Goal: Transaction & Acquisition: Purchase product/service

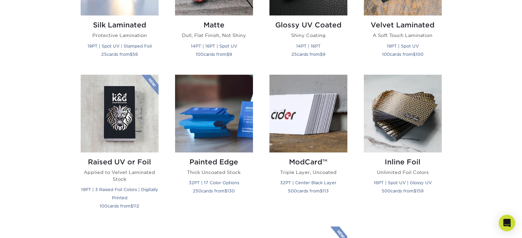
scroll to position [412, 0]
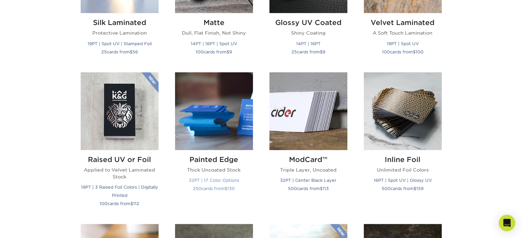
click at [223, 131] on img at bounding box center [214, 111] width 78 height 78
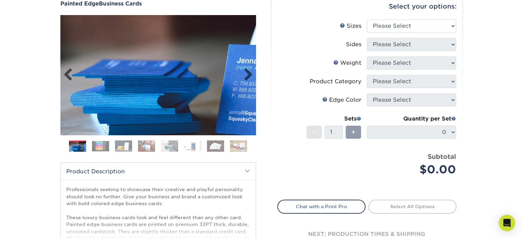
scroll to position [69, 0]
click at [105, 143] on img at bounding box center [100, 146] width 17 height 10
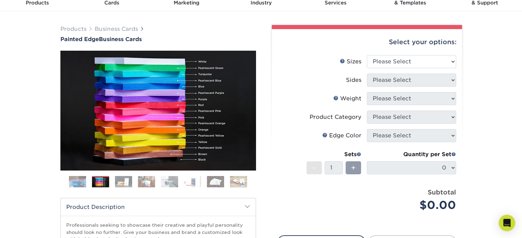
scroll to position [34, 0]
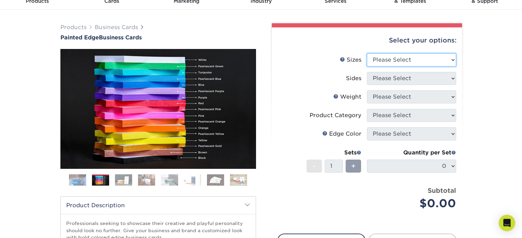
click at [422, 62] on select "Please Select 2" x 3.5" - Standard 2.125" x 3.375" - European 2.5" x 2.5" - Squ…" at bounding box center [411, 60] width 89 height 13
select select "2.00x3.50"
click at [367, 54] on select "Please Select 2" x 3.5" - Standard 2.125" x 3.375" - European 2.5" x 2.5" - Squ…" at bounding box center [411, 60] width 89 height 13
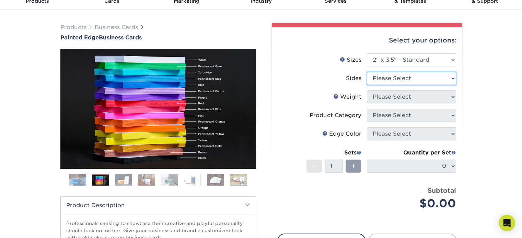
click at [416, 81] on select "Please Select Print Both Sides Print Front Only" at bounding box center [411, 78] width 89 height 13
select select "32d3c223-f82c-492b-b915-ba065a00862f"
click at [367, 72] on select "Please Select Print Both Sides Print Front Only" at bounding box center [411, 78] width 89 height 13
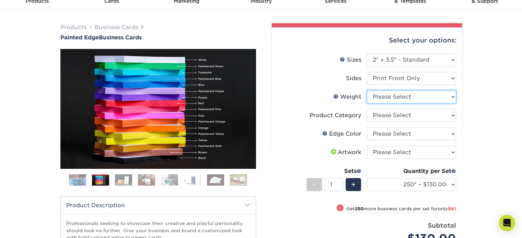
click at [418, 97] on select "Please Select 32PTUC" at bounding box center [411, 97] width 89 height 13
select select "32PTUC"
click at [367, 91] on select "Please Select 32PTUC" at bounding box center [411, 97] width 89 height 13
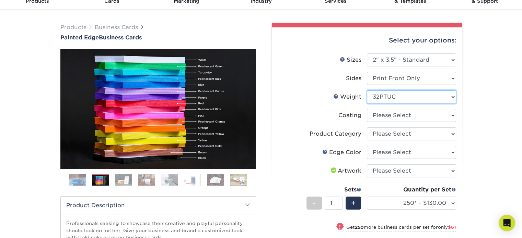
click at [450, 96] on select "Please Select 32PTUC" at bounding box center [411, 97] width 89 height 13
click at [452, 116] on select at bounding box center [411, 115] width 89 height 13
select select "3e7618de-abca-4bda-9f97-8b9129e913d8"
click at [367, 109] on select at bounding box center [411, 115] width 89 height 13
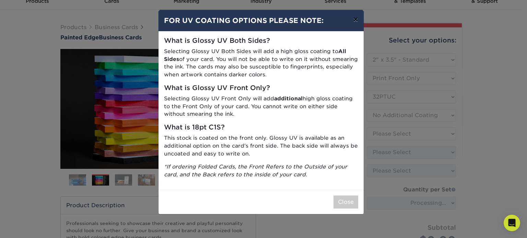
click at [356, 23] on button "×" at bounding box center [355, 19] width 16 height 19
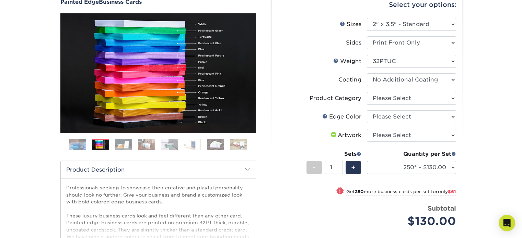
scroll to position [69, 0]
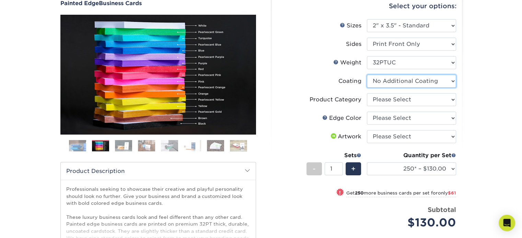
click at [452, 79] on select at bounding box center [411, 81] width 89 height 13
click at [452, 100] on select "Please Select Business Cards" at bounding box center [411, 99] width 89 height 13
select select "3b5148f1-0588-4f88-a218-97bcfdce65c1"
click at [367, 93] on select "Please Select Business Cards" at bounding box center [411, 99] width 89 height 13
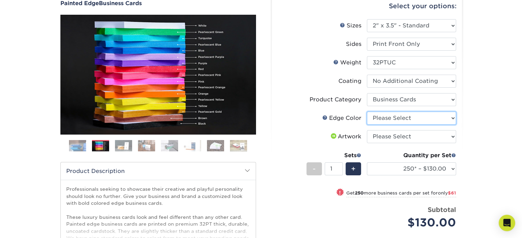
click at [442, 119] on select "Please Select Charcoal Black Brown Blue Pearlescent Blue Pearlescent Gold Pearl…" at bounding box center [411, 118] width 89 height 13
select select "1ae850e6-61c5-45b7-a71d-f488378c5a25"
click at [367, 112] on select "Please Select Charcoal Black Brown Blue Pearlescent Blue Pearlescent Gold Pearl…" at bounding box center [411, 118] width 89 height 13
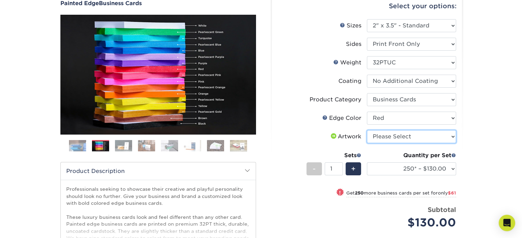
click at [425, 137] on select "Please Select I will upload files I need a design - $100" at bounding box center [411, 136] width 89 height 13
select select "upload"
click at [367, 130] on select "Please Select I will upload files I need a design - $100" at bounding box center [411, 136] width 89 height 13
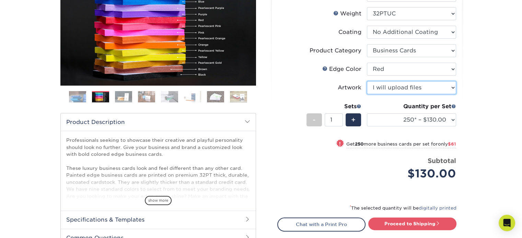
scroll to position [137, 0]
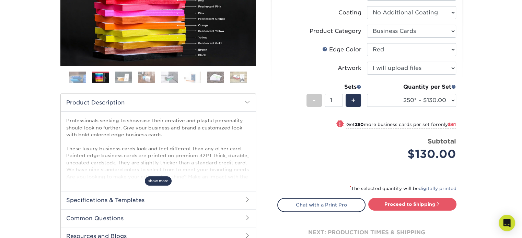
click at [154, 181] on span "show more" at bounding box center [158, 181] width 27 height 9
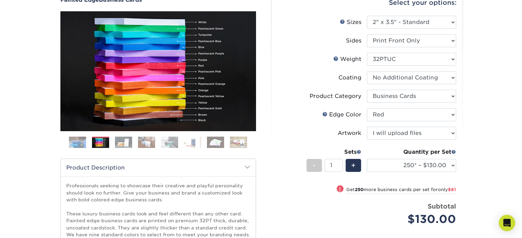
scroll to position [69, 0]
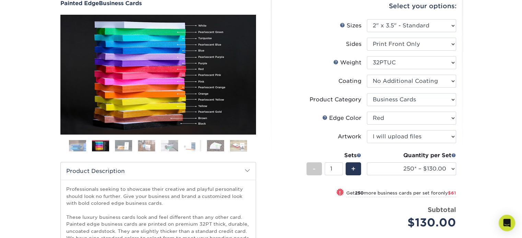
click at [122, 145] on img at bounding box center [123, 146] width 17 height 12
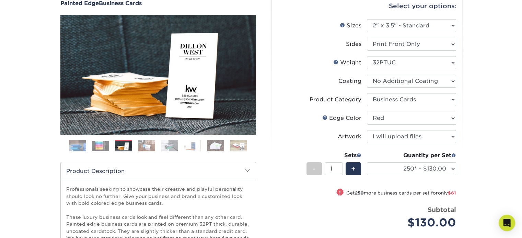
click at [149, 147] on img at bounding box center [146, 146] width 17 height 12
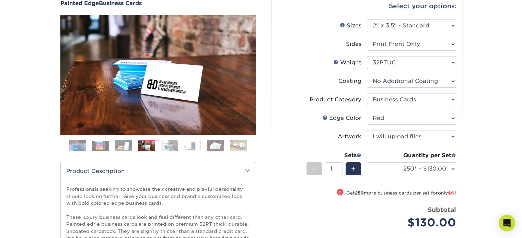
click at [169, 147] on img at bounding box center [169, 146] width 17 height 12
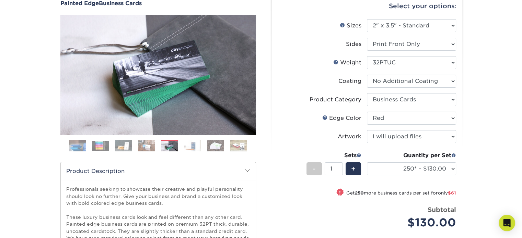
click at [190, 149] on img at bounding box center [192, 146] width 17 height 12
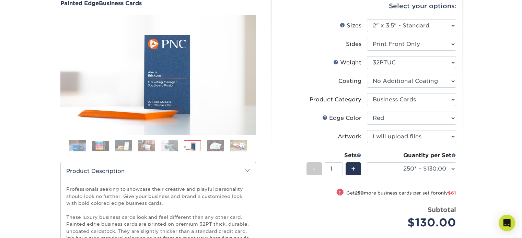
click at [213, 147] on img at bounding box center [215, 146] width 17 height 12
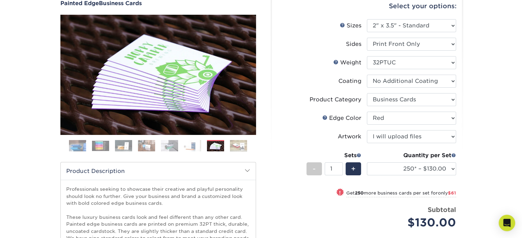
click at [237, 148] on img at bounding box center [238, 146] width 17 height 12
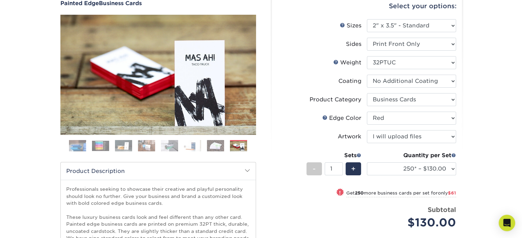
click at [79, 145] on img at bounding box center [77, 146] width 17 height 17
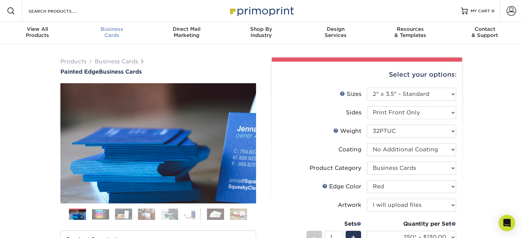
scroll to position [0, 0]
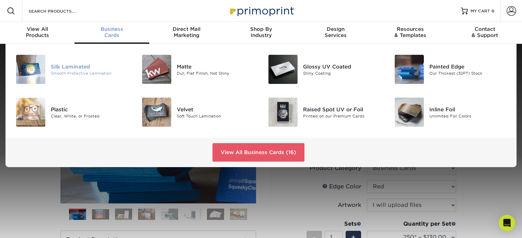
click at [85, 71] on div "Smooth Protective Lamination" at bounding box center [90, 73] width 79 height 6
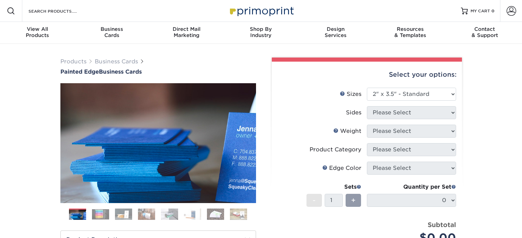
select select "2.00x3.50"
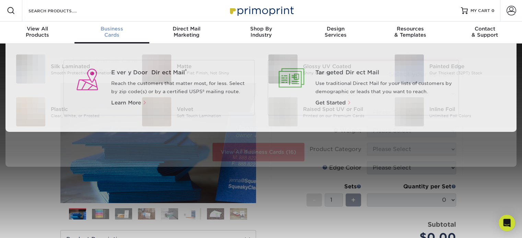
scroll to position [1, 0]
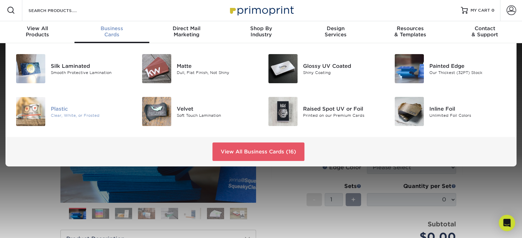
click at [57, 108] on div "Plastic" at bounding box center [90, 109] width 79 height 8
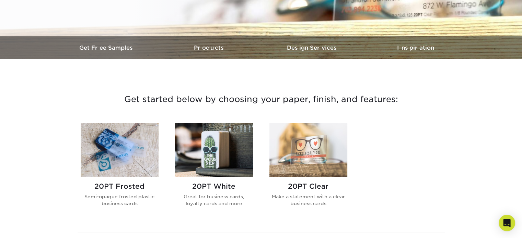
scroll to position [206, 0]
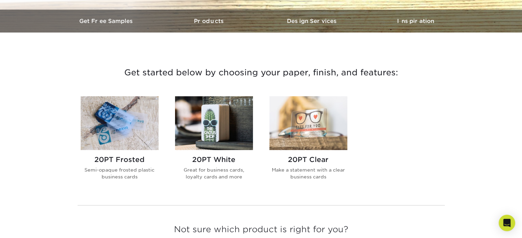
click at [135, 170] on p "Semi-opaque frosted plastic business cards" at bounding box center [120, 174] width 78 height 14
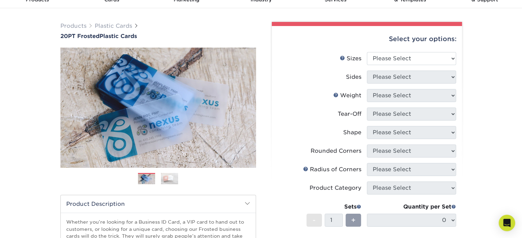
scroll to position [34, 0]
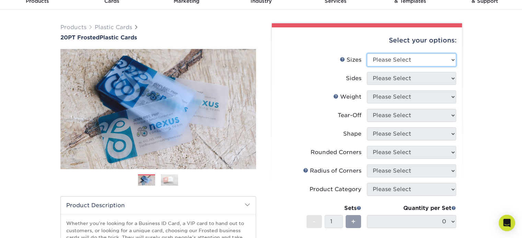
click at [432, 60] on select "Please Select 2" x 3.5" 2" x 8" 2.12" x 3.375" 2.5" x 2.5" 4.25" x 6"" at bounding box center [411, 60] width 89 height 13
select select "2.00x3.50"
click at [367, 54] on select "Please Select 2" x 3.5" 2" x 8" 2.12" x 3.375" 2.5" x 2.5" 4.25" x 6"" at bounding box center [411, 60] width 89 height 13
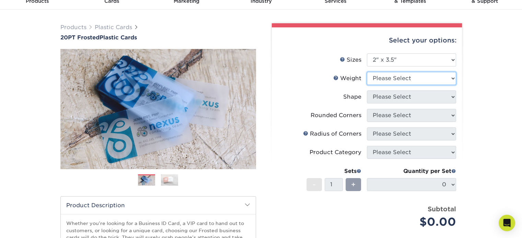
click at [426, 79] on select "Please Select 20PT Frosted Plastic 20PT Frosted Plastic" at bounding box center [411, 78] width 89 height 13
select select "20PT Frosted Plastic"
click at [367, 72] on select "Please Select 20PT Frosted Plastic 20PT Frosted Plastic" at bounding box center [411, 78] width 89 height 13
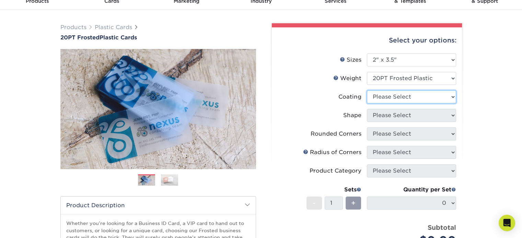
click at [425, 99] on select at bounding box center [411, 97] width 89 height 13
select select "3e7618de-abca-4bda-9f97-8b9129e913d8"
click at [367, 91] on select at bounding box center [411, 97] width 89 height 13
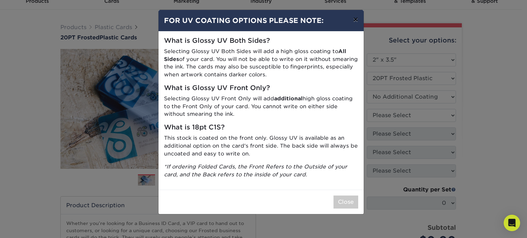
click at [353, 12] on button "×" at bounding box center [355, 19] width 16 height 19
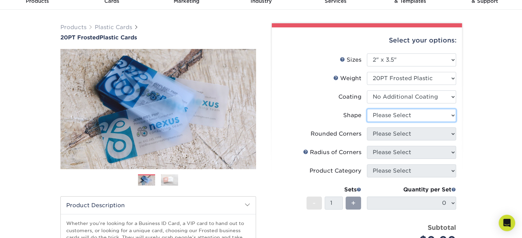
click at [401, 118] on select "Please Select Oval Standard" at bounding box center [411, 115] width 89 height 13
click at [367, 109] on select "Please Select Oval Standard" at bounding box center [411, 115] width 89 height 13
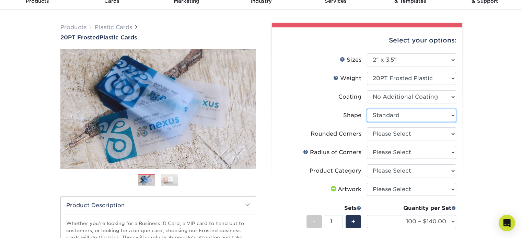
click at [419, 119] on select "Please Select Oval Standard" at bounding box center [411, 115] width 89 height 13
select select "oval"
click at [367, 109] on select "Please Select Oval Standard" at bounding box center [411, 115] width 89 height 13
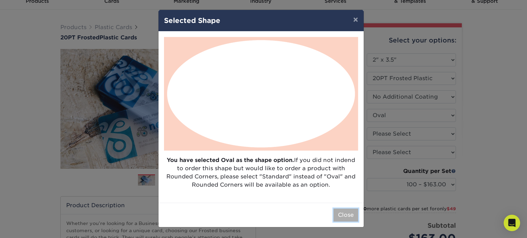
click at [343, 215] on button "Close" at bounding box center [345, 215] width 25 height 13
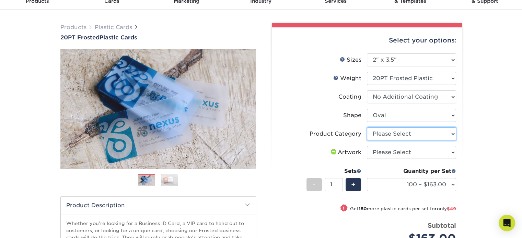
click at [418, 135] on select "Please Select Business Cards" at bounding box center [411, 134] width 89 height 13
select select "3b5148f1-0588-4f88-a218-97bcfdce65c1"
click at [367, 128] on select "Please Select Business Cards" at bounding box center [411, 134] width 89 height 13
click at [406, 154] on select "Please Select I will upload files I need a design - $100" at bounding box center [411, 152] width 89 height 13
select select "upload"
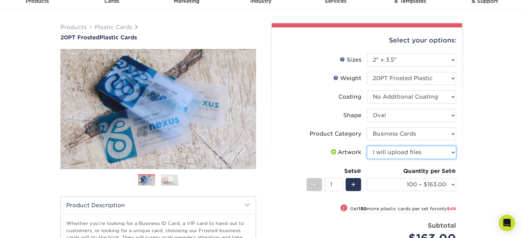
click at [367, 146] on select "Please Select I will upload files I need a design - $100" at bounding box center [411, 152] width 89 height 13
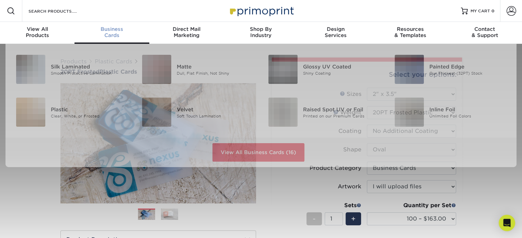
scroll to position [0, 0]
click at [107, 30] on span "Business" at bounding box center [111, 29] width 74 height 6
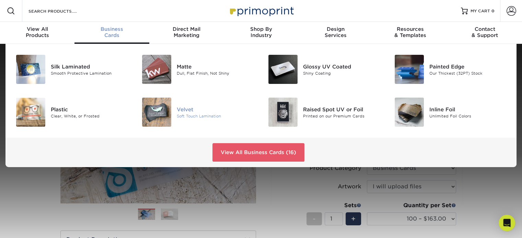
click at [163, 113] on img at bounding box center [156, 112] width 29 height 29
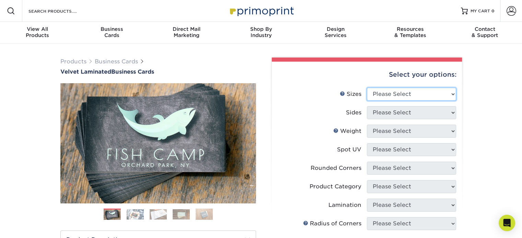
click at [412, 96] on select "Please Select 1.5" x 3.5" - Mini 1.75" x 3.5" - Mini 2" x 2" - Square 2" x 3" -…" at bounding box center [411, 94] width 89 height 13
select select "2.00x3.50"
click at [367, 88] on select "Please Select 1.5" x 3.5" - Mini 1.75" x 3.5" - Mini 2" x 2" - Square 2" x 3" -…" at bounding box center [411, 94] width 89 height 13
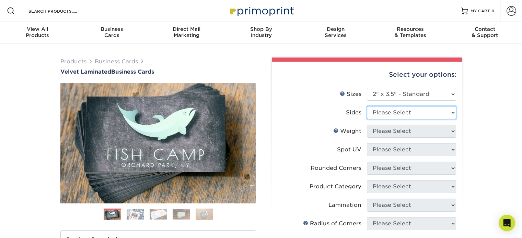
click at [430, 112] on select "Please Select Print Both Sides Print Front Only" at bounding box center [411, 112] width 89 height 13
select select "32d3c223-f82c-492b-b915-ba065a00862f"
click at [367, 106] on select "Please Select Print Both Sides Print Front Only" at bounding box center [411, 112] width 89 height 13
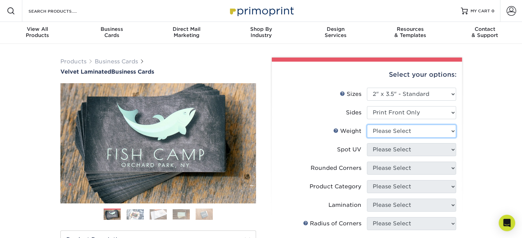
click at [421, 130] on select "Please Select 16PT" at bounding box center [411, 131] width 89 height 13
select select "16PT"
click at [367, 125] on select "Please Select 16PT" at bounding box center [411, 131] width 89 height 13
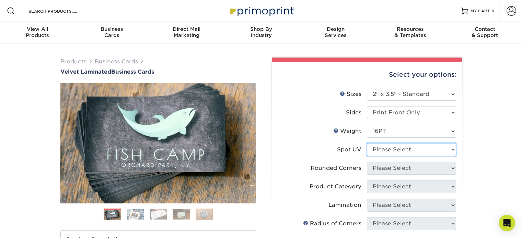
click at [424, 153] on select "Please Select No Spot UV Front Only" at bounding box center [411, 149] width 89 height 13
click at [367, 143] on select "Please Select No Spot UV Front Only" at bounding box center [411, 149] width 89 height 13
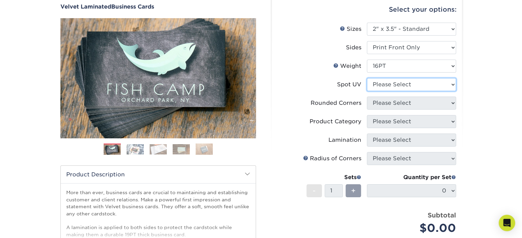
scroll to position [69, 0]
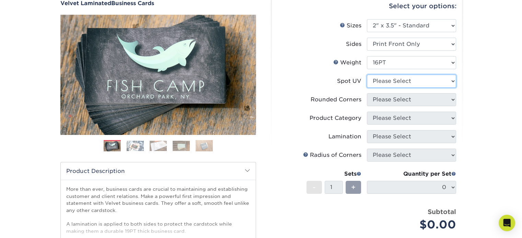
click at [451, 81] on select "Please Select No Spot UV Front Only" at bounding box center [411, 81] width 89 height 13
select select "3"
click at [367, 75] on select "Please Select No Spot UV Front Only" at bounding box center [411, 81] width 89 height 13
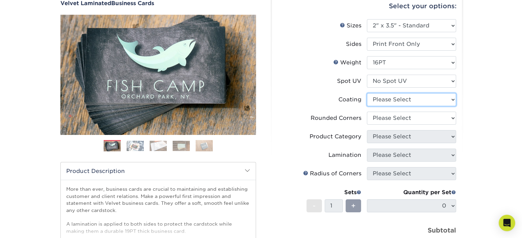
click at [452, 100] on select at bounding box center [411, 99] width 89 height 13
select select "3e7618de-abca-4bda-9f97-8b9129e913d8"
click at [367, 93] on select at bounding box center [411, 99] width 89 height 13
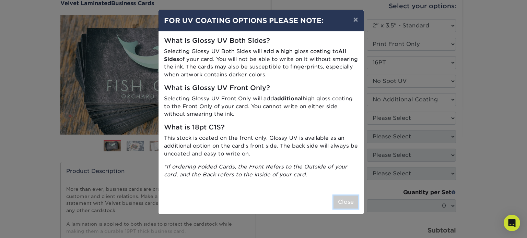
click at [346, 198] on button "Close" at bounding box center [345, 202] width 25 height 13
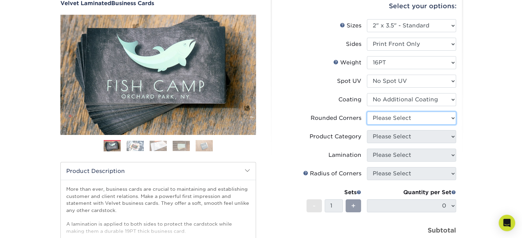
click at [452, 119] on select "Please Select Yes - Round 2 Corners Yes - Round 4 Corners No" at bounding box center [411, 118] width 89 height 13
select select "0"
click at [367, 112] on select "Please Select Yes - Round 2 Corners Yes - Round 4 Corners No" at bounding box center [411, 118] width 89 height 13
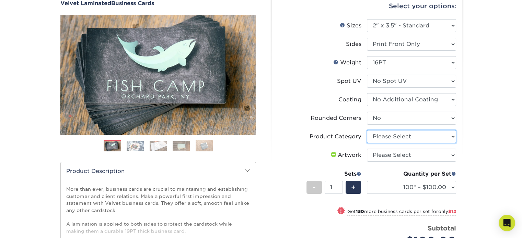
click at [452, 136] on select "Please Select Business Cards" at bounding box center [411, 136] width 89 height 13
select select "3b5148f1-0588-4f88-a218-97bcfdce65c1"
click at [367, 130] on select "Please Select Business Cards" at bounding box center [411, 136] width 89 height 13
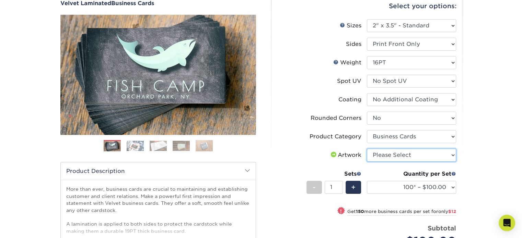
click at [450, 154] on select "Please Select I will upload files I need a design - $100" at bounding box center [411, 155] width 89 height 13
select select "upload"
click at [367, 149] on select "Please Select I will upload files I need a design - $100" at bounding box center [411, 155] width 89 height 13
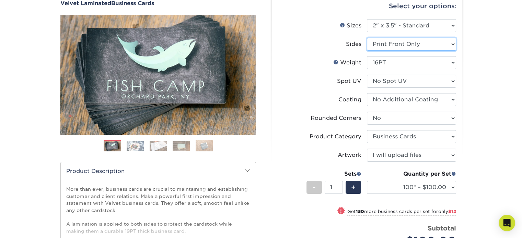
click at [452, 45] on select "Please Select Print Both Sides Print Front Only" at bounding box center [411, 44] width 89 height 13
select select "13abbda7-1d64-4f25-8bb2-c179b224825d"
click at [367, 38] on select "Please Select Print Both Sides Print Front Only" at bounding box center [411, 44] width 89 height 13
select select "-1"
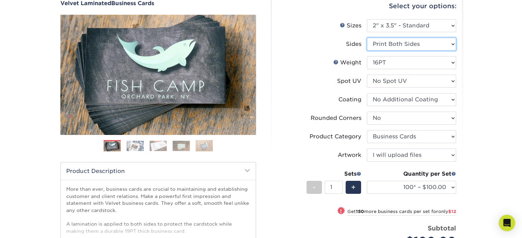
select select
select select "-1"
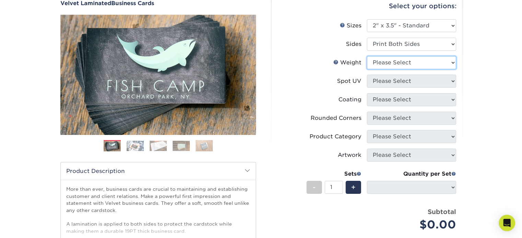
click at [450, 63] on select "Please Select 16PT" at bounding box center [411, 62] width 89 height 13
select select "16PT"
click at [367, 56] on select "Please Select 16PT" at bounding box center [411, 62] width 89 height 13
select select
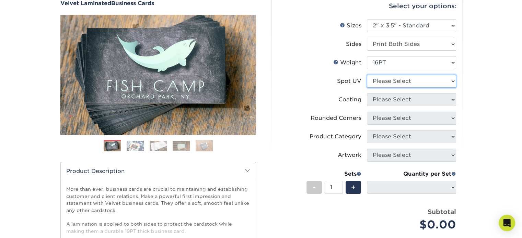
click at [449, 79] on select "Please Select No Spot UV Front and Back (Both Sides) Front Only Back Only" at bounding box center [411, 81] width 89 height 13
select select "3"
click at [367, 75] on select "Please Select No Spot UV Front and Back (Both Sides) Front Only Back Only" at bounding box center [411, 81] width 89 height 13
select select
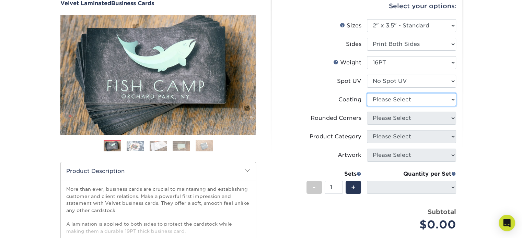
click at [440, 102] on select at bounding box center [411, 99] width 89 height 13
select select "3e7618de-abca-4bda-9f97-8b9129e913d8"
click at [367, 93] on select at bounding box center [411, 99] width 89 height 13
select select
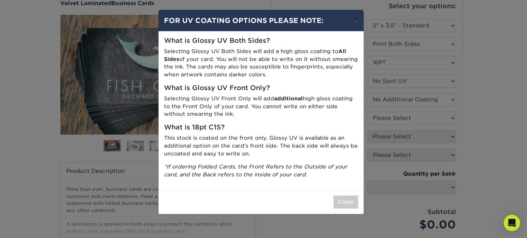
click at [355, 19] on button "×" at bounding box center [355, 19] width 16 height 19
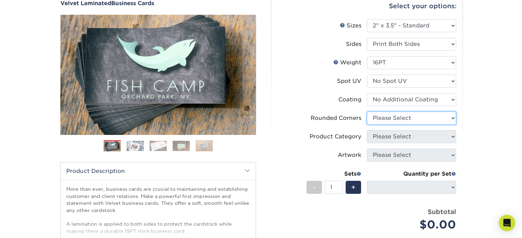
click at [437, 116] on select "Please Select Yes - Round 2 Corners Yes - Round 4 Corners No" at bounding box center [411, 118] width 89 height 13
select select "0"
click at [367, 112] on select "Please Select Yes - Round 2 Corners Yes - Round 4 Corners No" at bounding box center [411, 118] width 89 height 13
select select "-1"
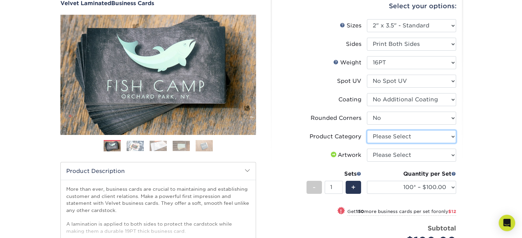
click at [454, 135] on select "Please Select Business Cards" at bounding box center [411, 136] width 89 height 13
select select "3b5148f1-0588-4f88-a218-97bcfdce65c1"
click at [367, 130] on select "Please Select Business Cards" at bounding box center [411, 136] width 89 height 13
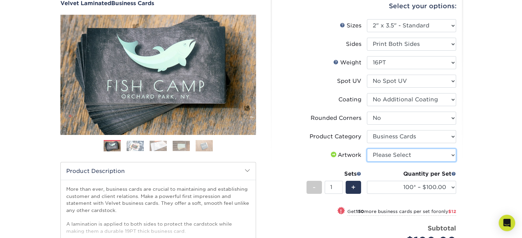
click at [453, 155] on select "Please Select I will upload files I need a design - $100" at bounding box center [411, 155] width 89 height 13
select select "upload"
click at [367, 149] on select "Please Select I will upload files I need a design - $100" at bounding box center [411, 155] width 89 height 13
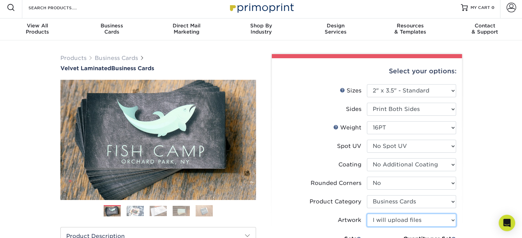
scroll to position [0, 0]
